Goal: Task Accomplishment & Management: Use online tool/utility

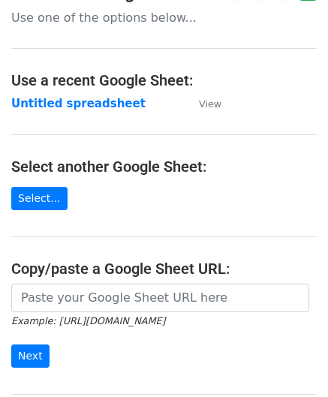
scroll to position [75, 0]
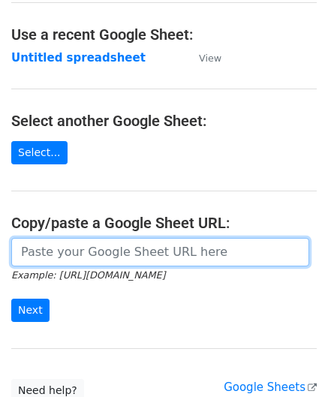
click at [79, 252] on input "url" at bounding box center [160, 252] width 298 height 29
paste input "[URL][DOMAIN_NAME]"
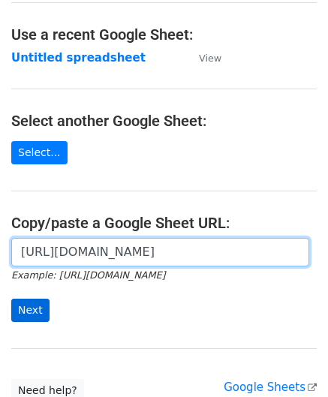
type input "[URL][DOMAIN_NAME]"
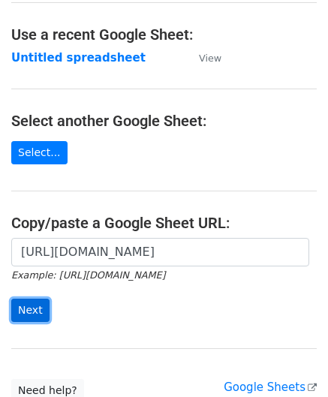
click at [37, 310] on input "Next" at bounding box center [30, 310] width 38 height 23
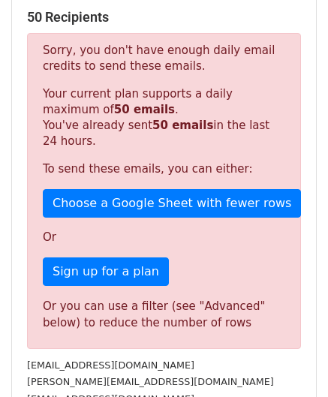
scroll to position [506, 0]
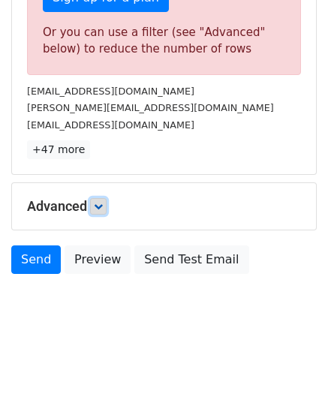
click at [101, 209] on link at bounding box center [98, 206] width 17 height 17
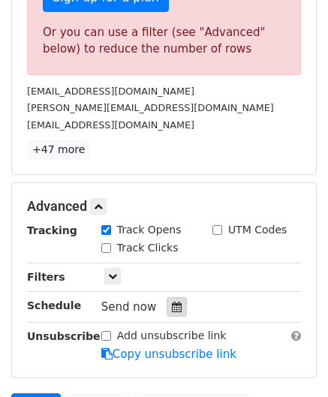
click at [172, 306] on icon at bounding box center [177, 307] width 10 height 11
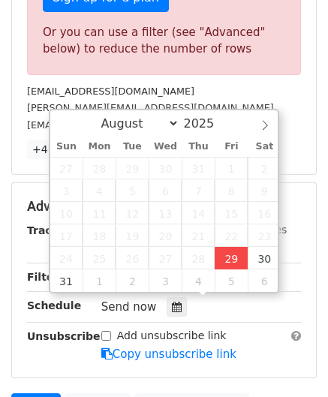
type input "2025-08-29 12:00"
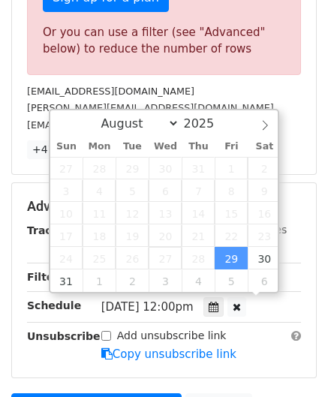
scroll to position [0, 0]
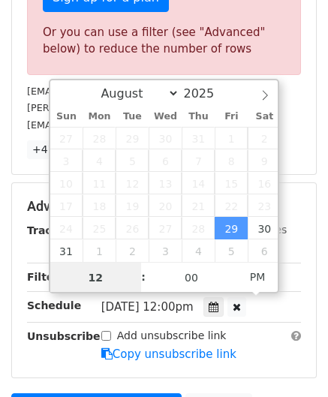
paste input "0"
type input "10"
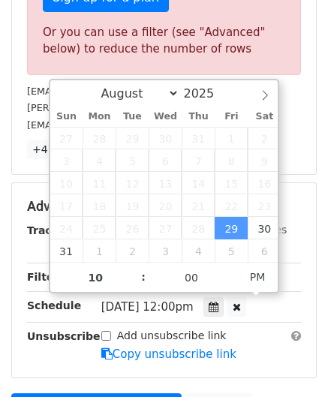
type input "2025-08-29 22:00"
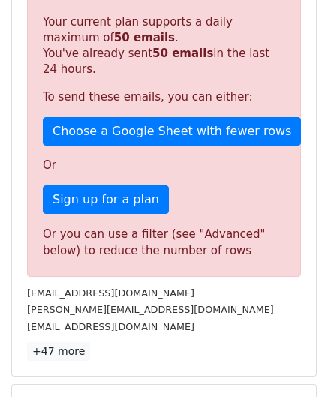
scroll to position [688, 0]
